Goal: Navigation & Orientation: Find specific page/section

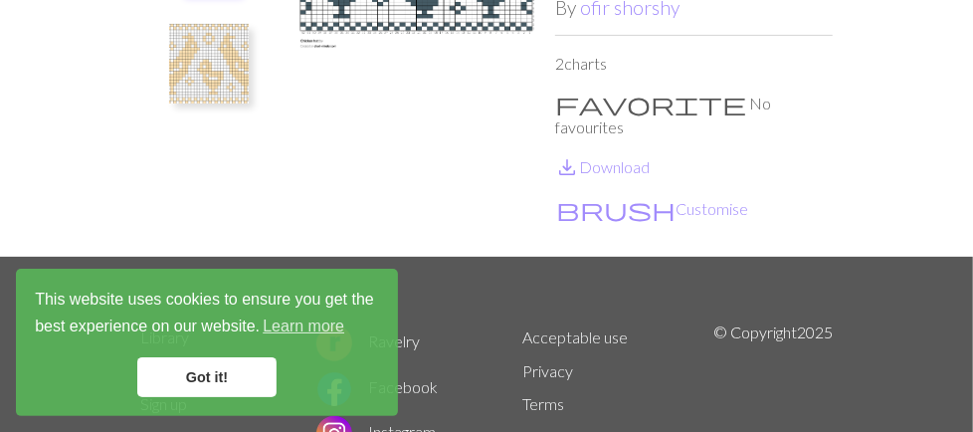
scroll to position [352, 0]
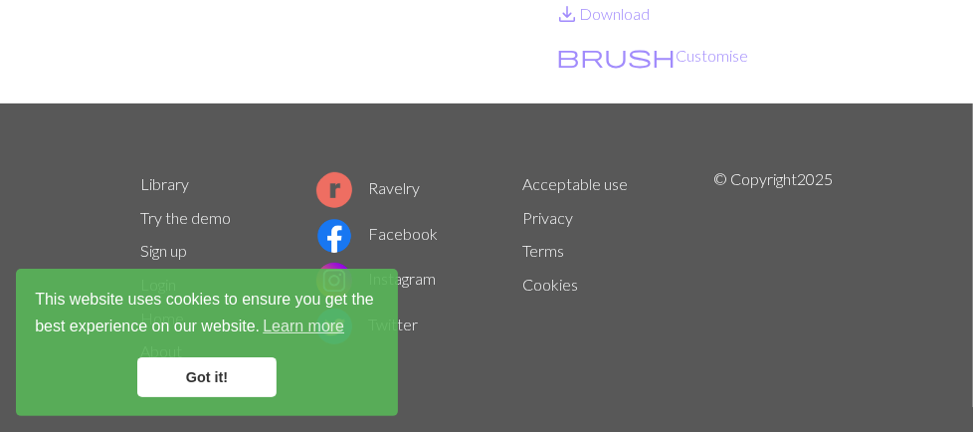
drag, startPoint x: 212, startPoint y: 365, endPoint x: 688, endPoint y: 238, distance: 492.5
click at [213, 363] on link "Got it!" at bounding box center [206, 377] width 139 height 40
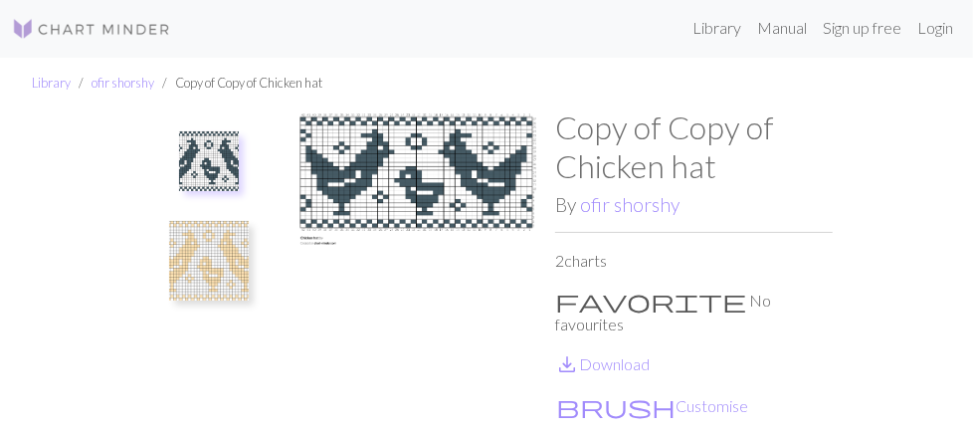
scroll to position [0, 0]
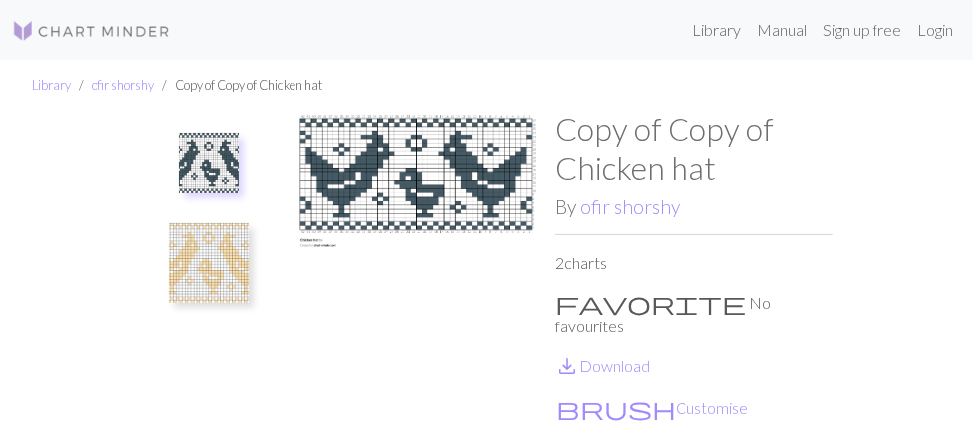
click at [179, 152] on img at bounding box center [209, 163] width 60 height 60
click at [169, 258] on img at bounding box center [209, 263] width 80 height 80
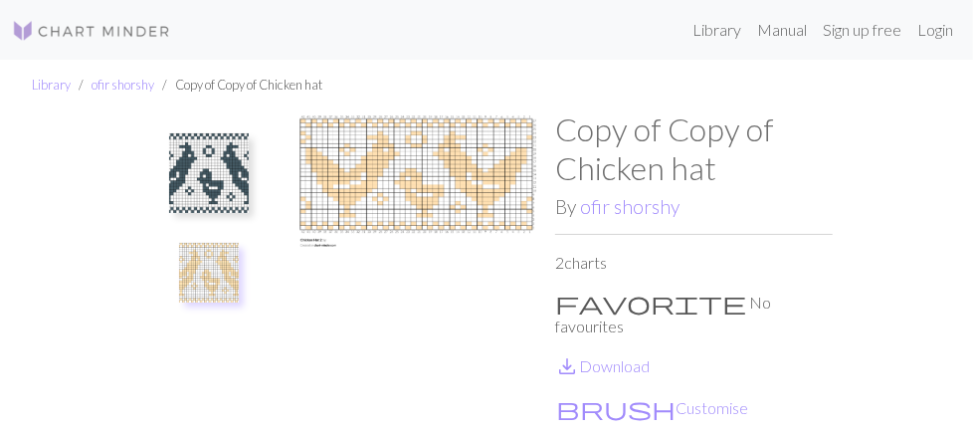
click at [169, 164] on img at bounding box center [209, 173] width 80 height 80
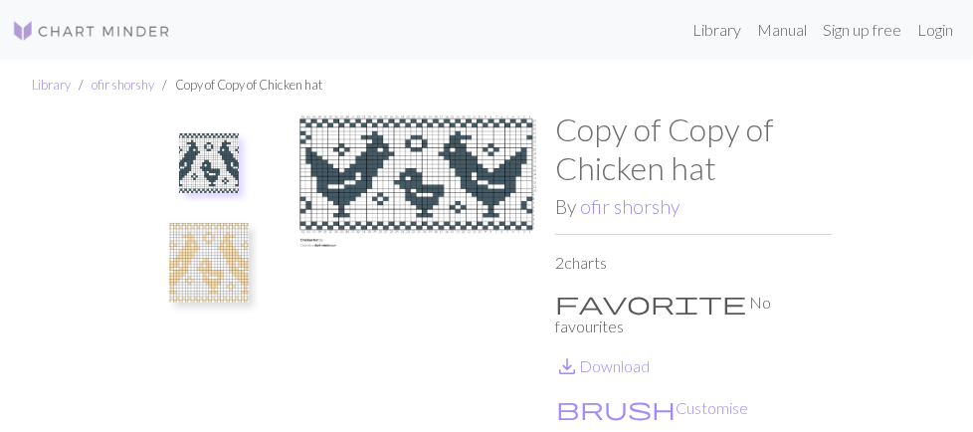
click at [169, 270] on img at bounding box center [209, 263] width 80 height 80
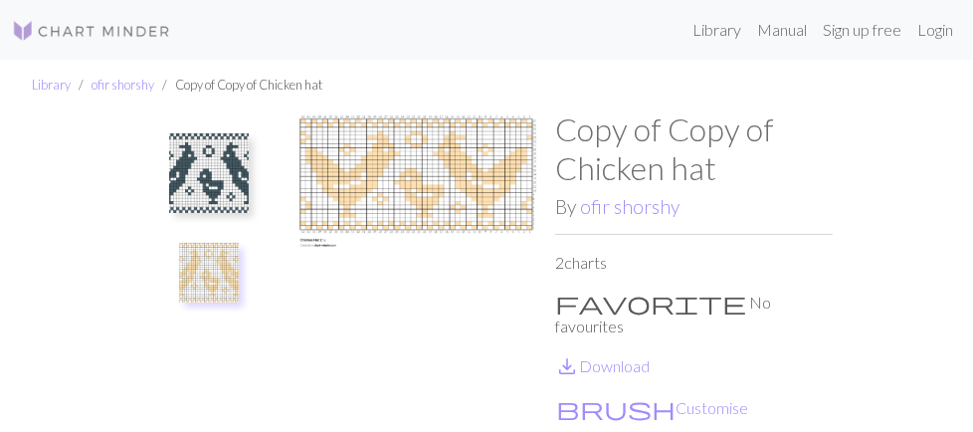
click at [169, 174] on img at bounding box center [209, 173] width 80 height 80
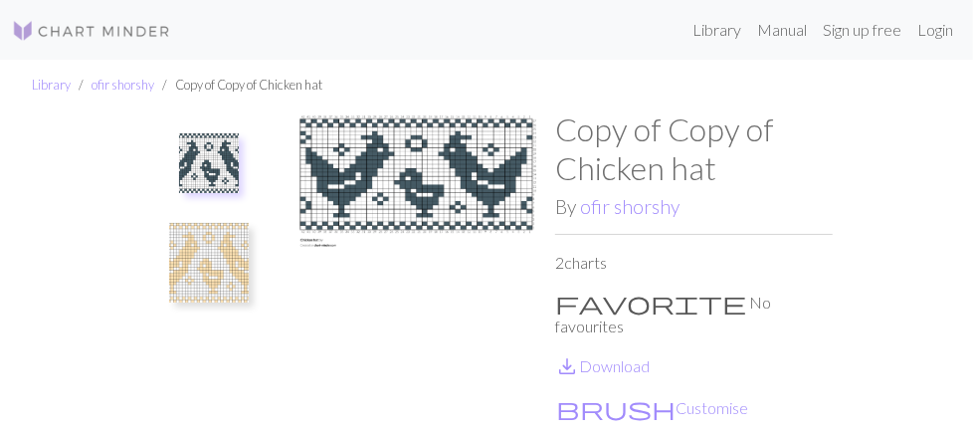
click at [169, 239] on img at bounding box center [209, 263] width 80 height 80
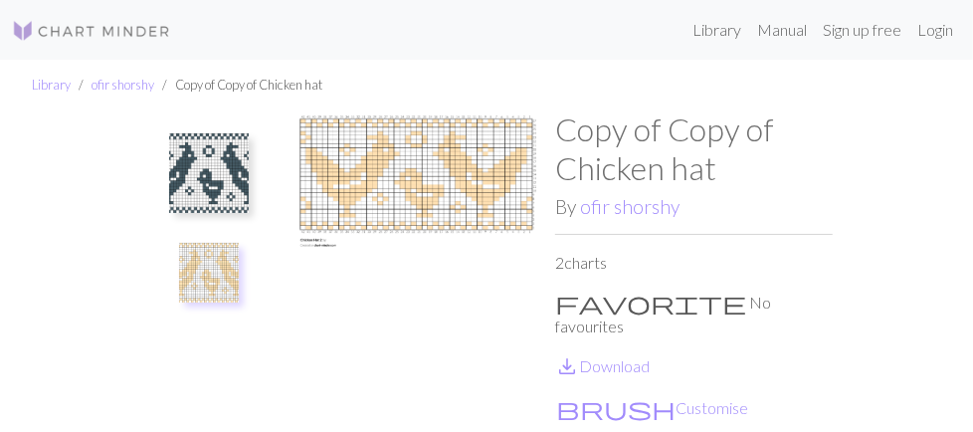
drag, startPoint x: 333, startPoint y: 200, endPoint x: 827, endPoint y: 57, distance: 514.0
click at [827, 57] on nav "Library Manual Sign up free Login" at bounding box center [486, 30] width 973 height 60
